Goal: Task Accomplishment & Management: Use online tool/utility

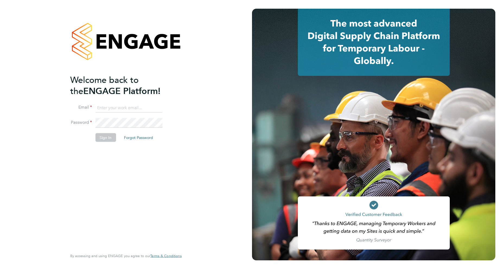
click at [120, 108] on input at bounding box center [128, 108] width 67 height 10
type input "robot.johnny5@randstad.co.uk"
click at [105, 138] on button "Sign In" at bounding box center [105, 138] width 21 height 9
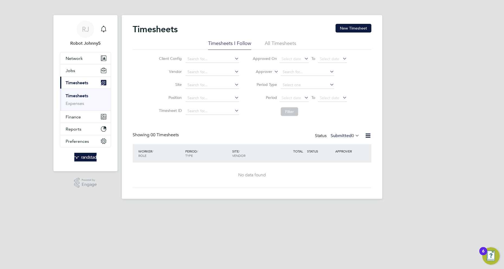
click at [368, 136] on icon at bounding box center [368, 135] width 7 height 7
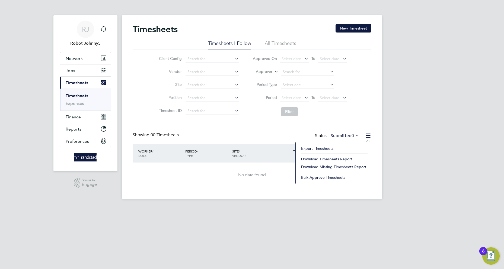
click at [334, 149] on li "Export Timesheets" at bounding box center [335, 149] width 72 height 8
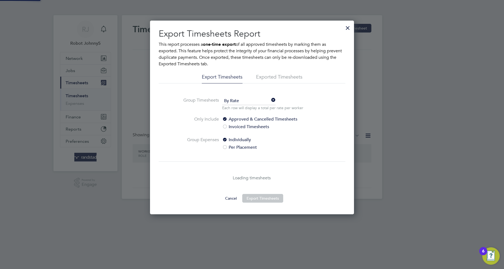
scroll to position [194, 204]
click at [279, 79] on li "Exported Timesheets" at bounding box center [279, 79] width 46 height 10
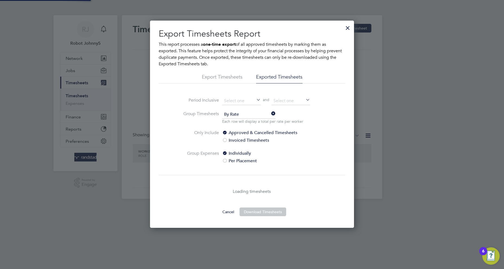
scroll to position [208, 204]
click at [242, 101] on input at bounding box center [241, 101] width 39 height 8
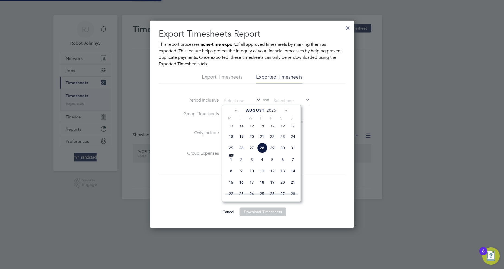
click at [255, 110] on span "August" at bounding box center [255, 110] width 19 height 5
click at [236, 111] on icon at bounding box center [236, 111] width 5 height 6
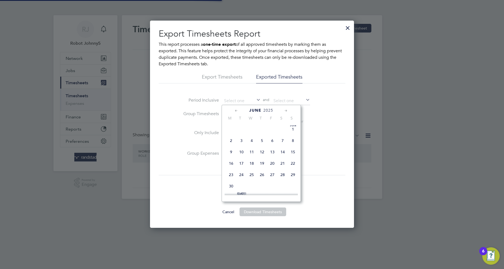
click at [293, 142] on span "8" at bounding box center [293, 141] width 10 height 10
type input "[DATE]"
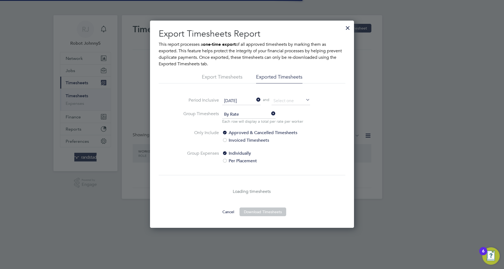
scroll to position [3, 3]
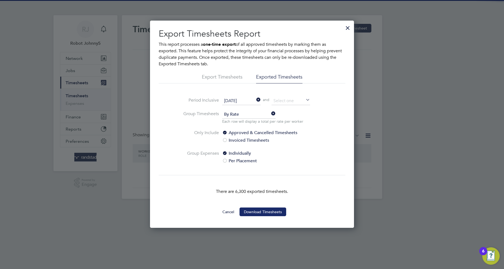
click at [263, 212] on button "Download Timesheets" at bounding box center [263, 212] width 47 height 9
